Goal: Find specific page/section: Find specific page/section

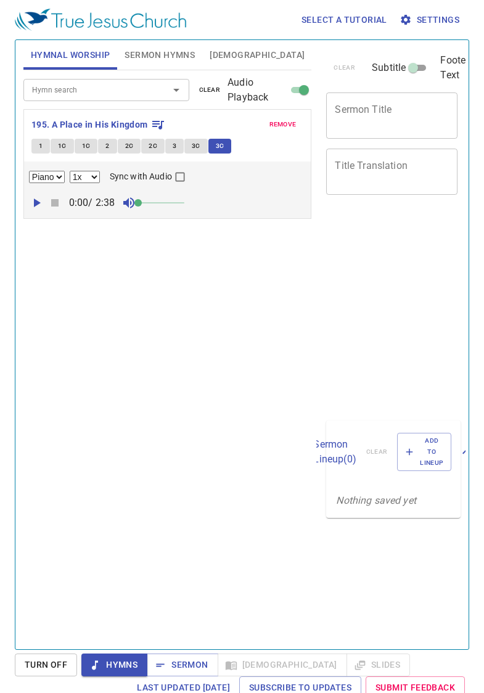
select select "1"
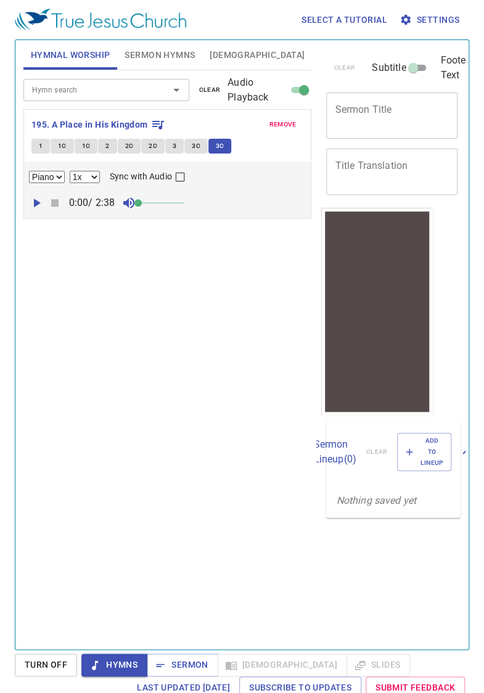
click at [67, 89] on input "Hymn search" at bounding box center [88, 90] width 122 height 14
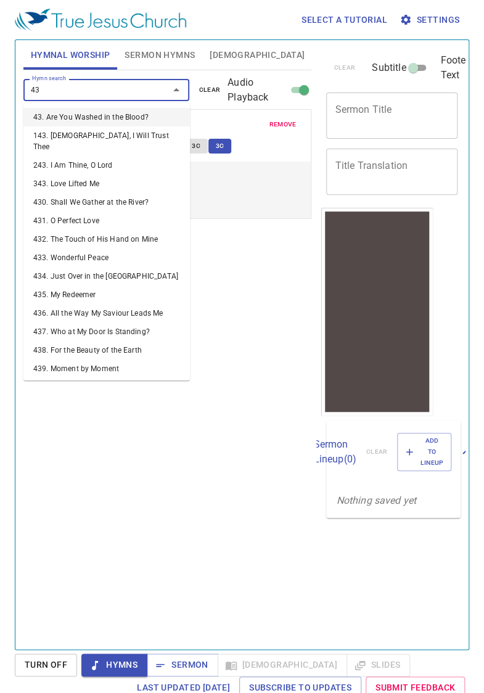
type input "435"
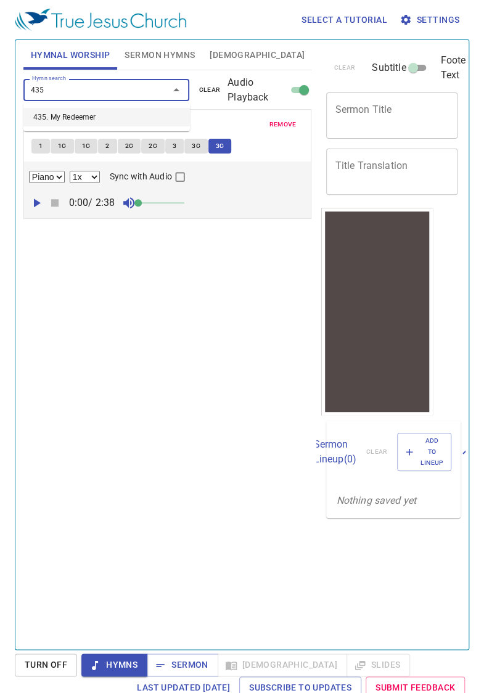
click at [64, 116] on li "435. My Redeemer" at bounding box center [106, 117] width 167 height 19
select select "1"
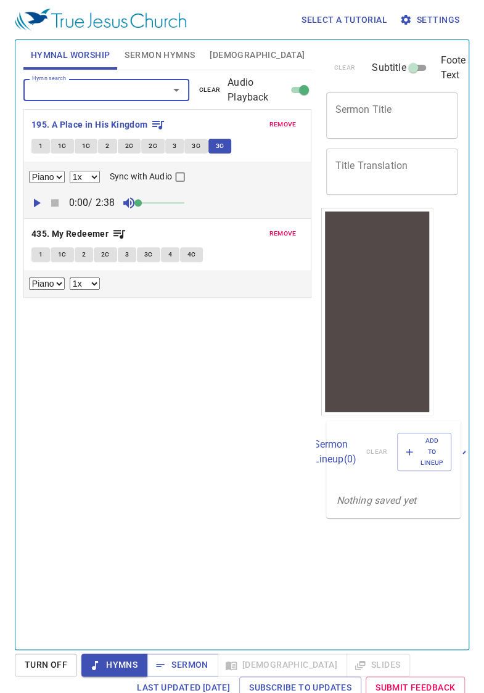
click at [283, 123] on span "remove" at bounding box center [283, 124] width 27 height 11
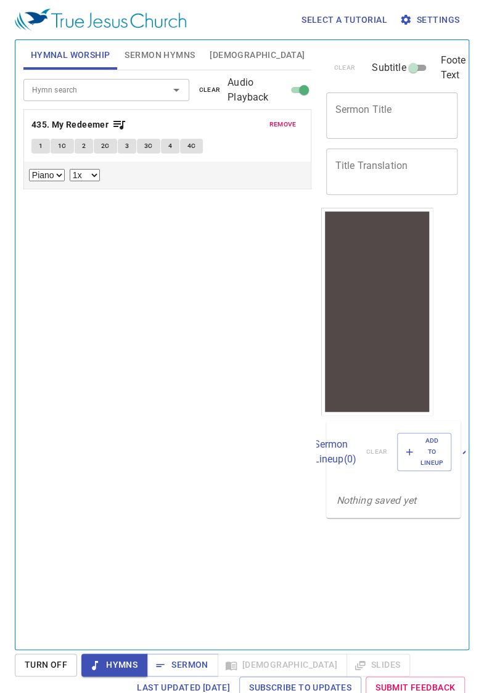
click at [40, 145] on span "1" at bounding box center [41, 146] width 4 height 11
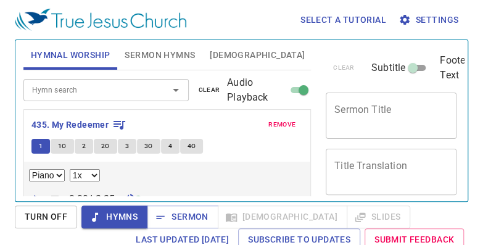
click at [62, 147] on span "1C" at bounding box center [62, 146] width 9 height 11
click at [82, 146] on span "2" at bounding box center [84, 146] width 4 height 11
click at [104, 145] on span "2C" at bounding box center [105, 146] width 9 height 11
click at [125, 148] on span "3" at bounding box center [127, 146] width 4 height 11
click at [146, 147] on span "3C" at bounding box center [148, 146] width 9 height 11
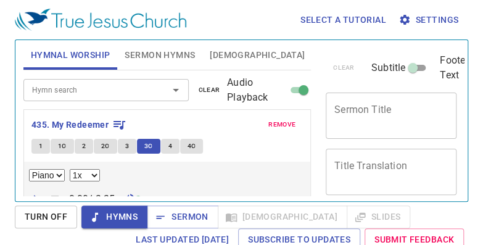
click at [168, 147] on span "4" at bounding box center [170, 146] width 4 height 11
click at [190, 145] on span "4C" at bounding box center [192, 146] width 9 height 11
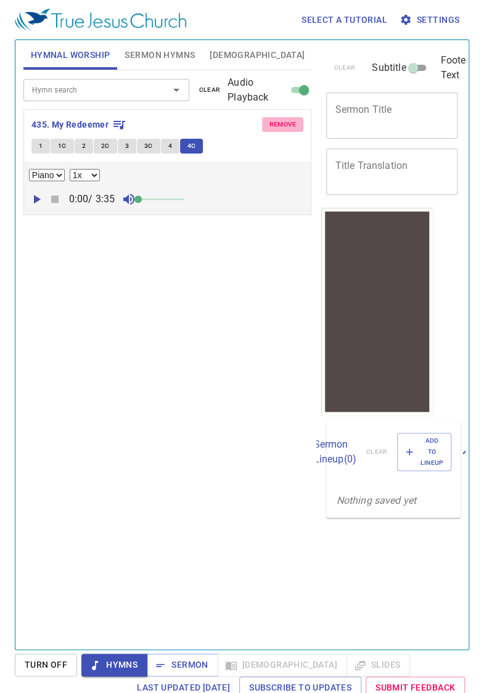
click at [281, 126] on span "remove" at bounding box center [283, 124] width 27 height 11
